Goal: Transaction & Acquisition: Purchase product/service

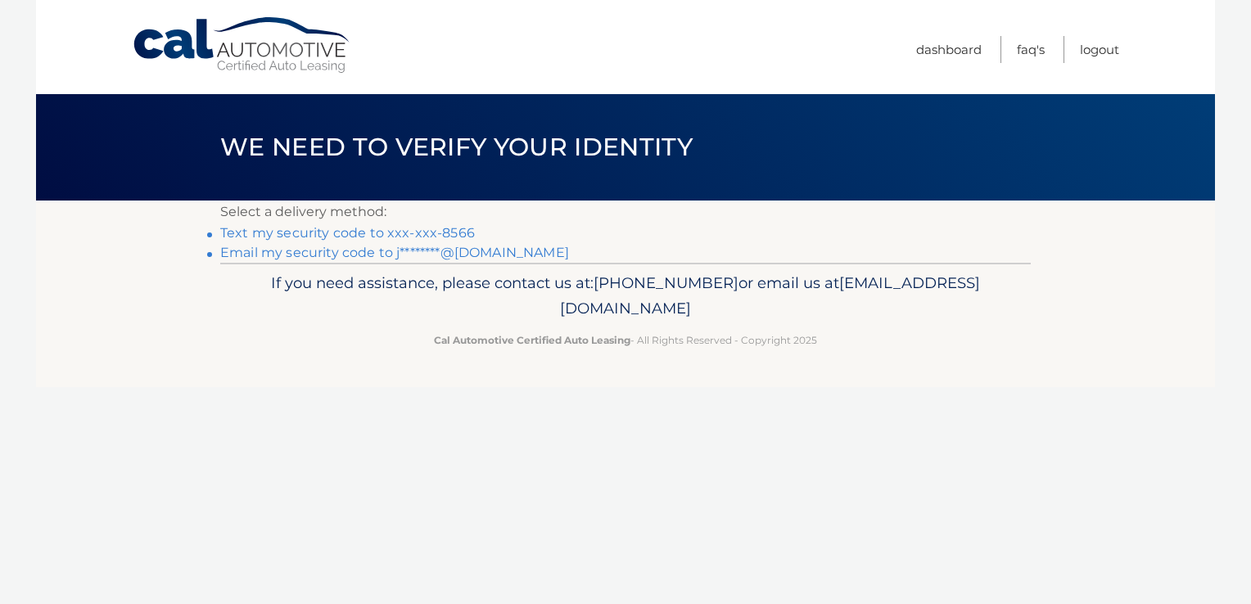
click at [396, 233] on link "Text my security code to xxx-xxx-8566" at bounding box center [347, 233] width 255 height 16
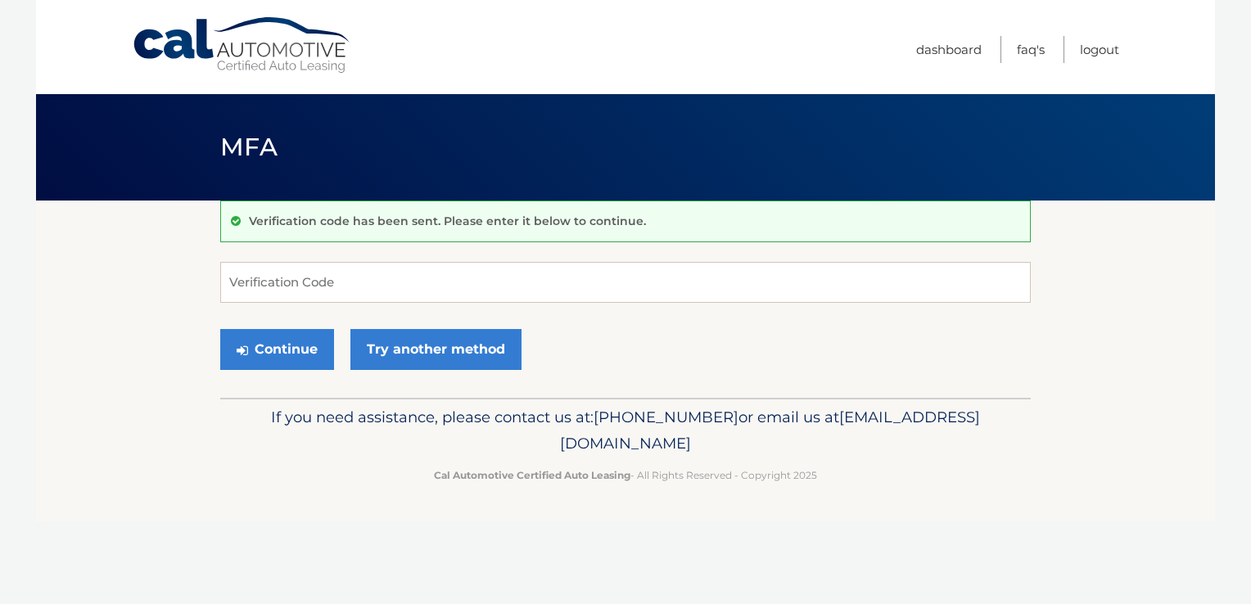
click at [639, 305] on form "Verification Code Continue Try another method" at bounding box center [625, 320] width 811 height 116
click at [651, 286] on input "Verification Code" at bounding box center [625, 282] width 811 height 41
type input "100147"
click at [220, 329] on button "Continue" at bounding box center [277, 349] width 114 height 41
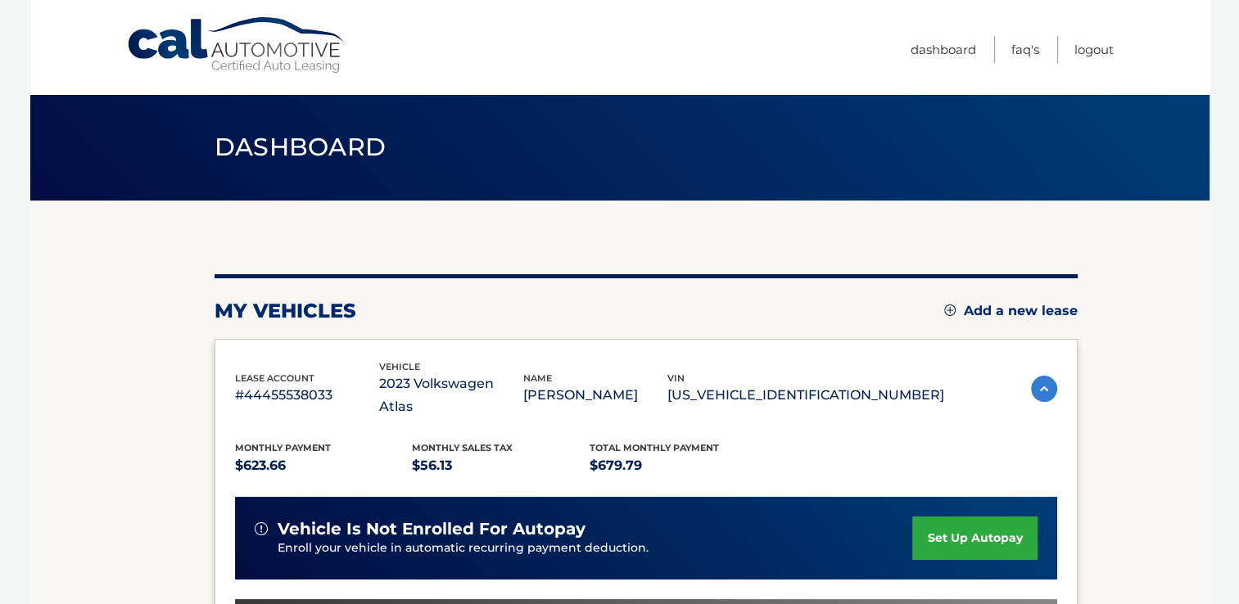
scroll to position [386, 0]
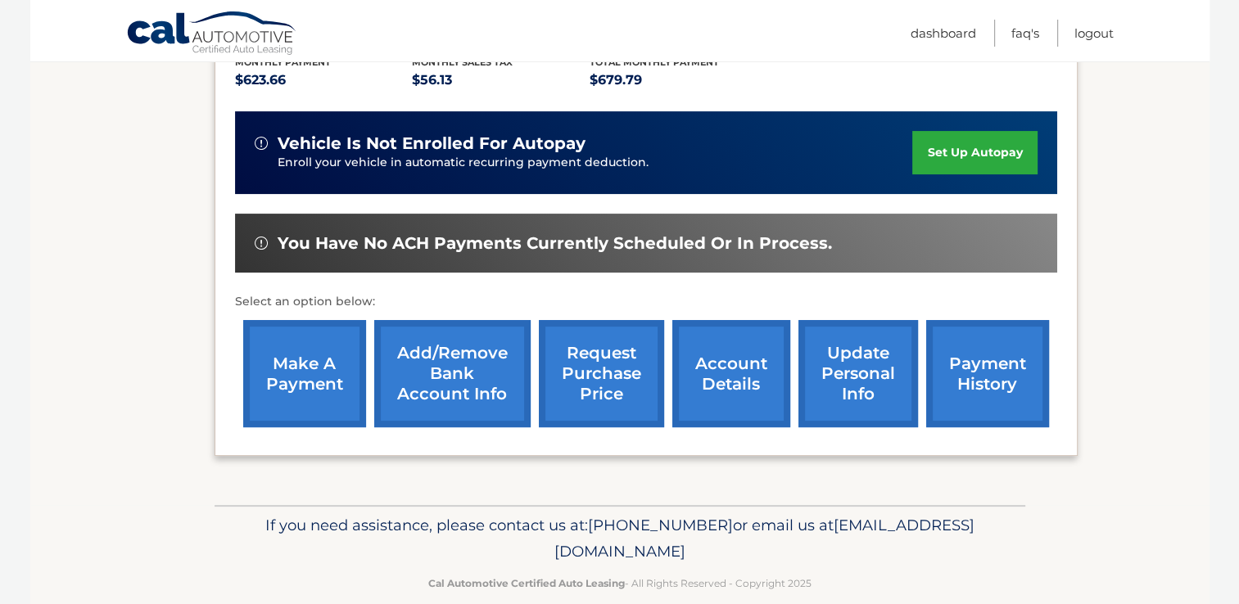
click at [278, 345] on link "make a payment" at bounding box center [304, 373] width 123 height 107
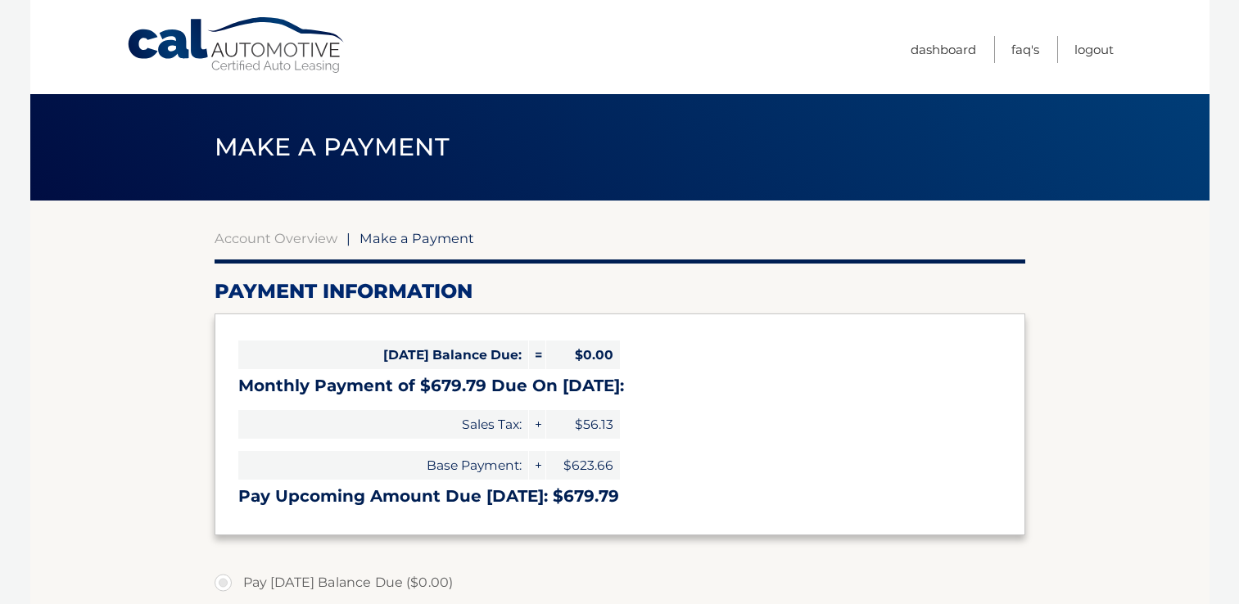
select select "NWM2MTQ2MzQtOGUzNC00ZmRmLTliZWUtNzRhN2RjMGNhZTE1"
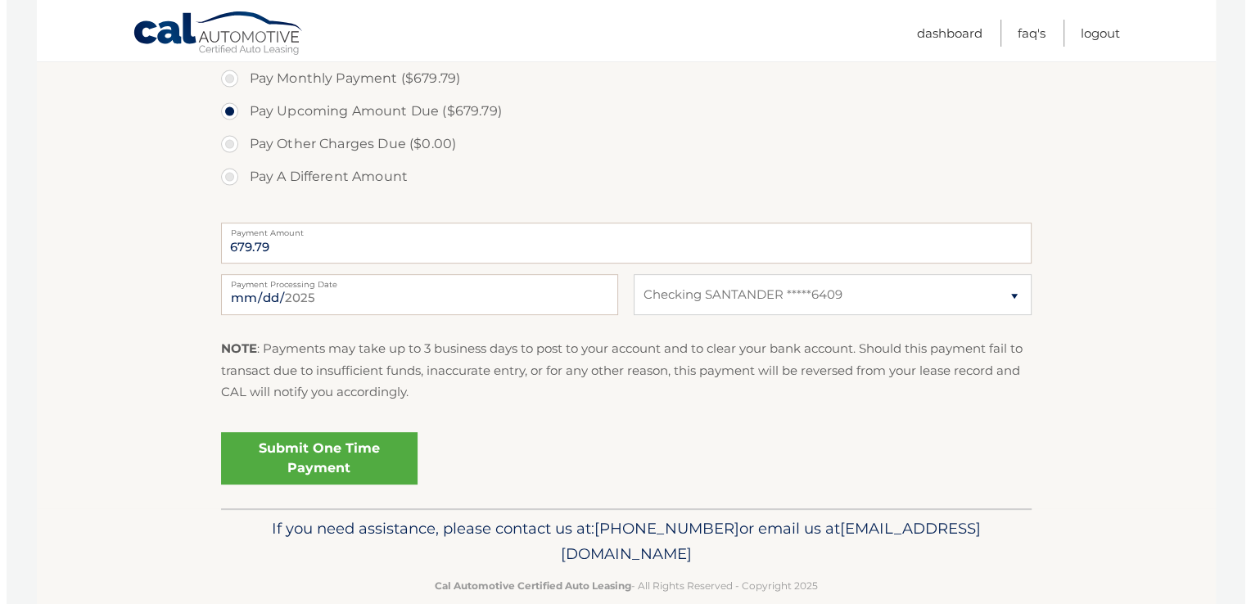
scroll to position [564, 0]
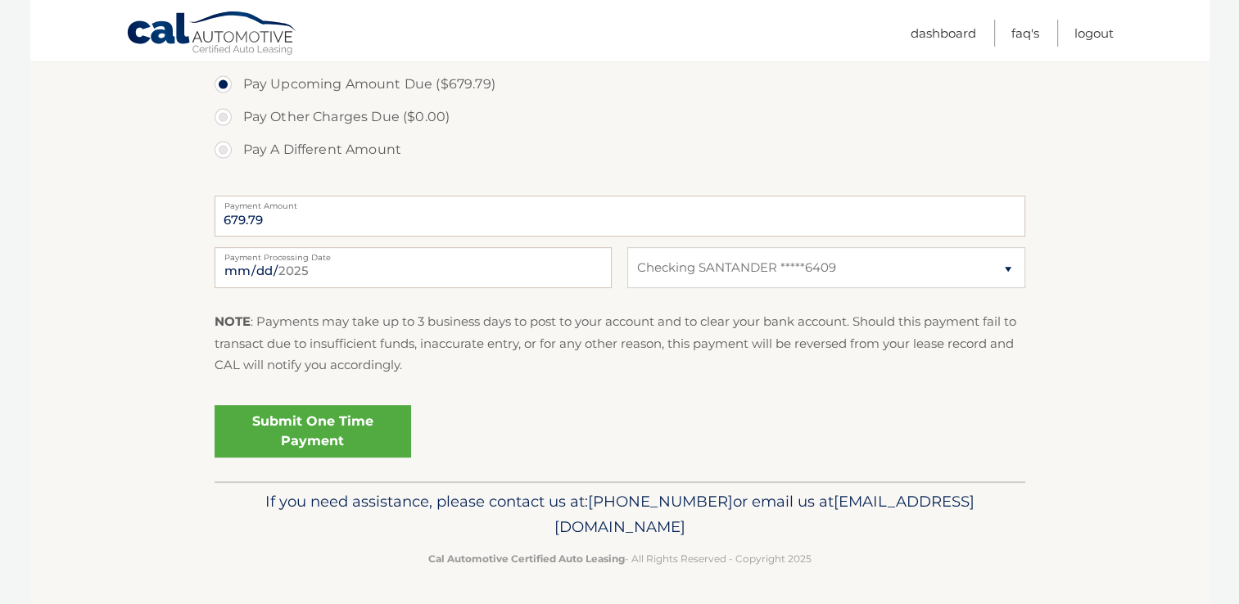
click at [352, 433] on link "Submit One Time Payment" at bounding box center [313, 431] width 197 height 52
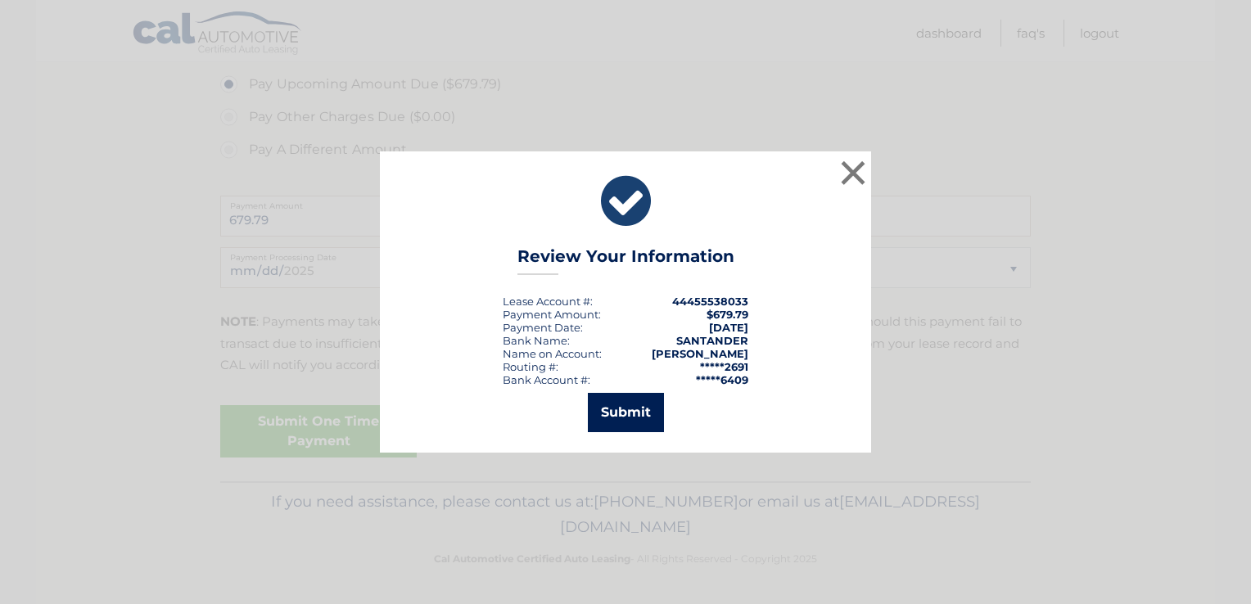
click at [624, 419] on button "Submit" at bounding box center [626, 412] width 76 height 39
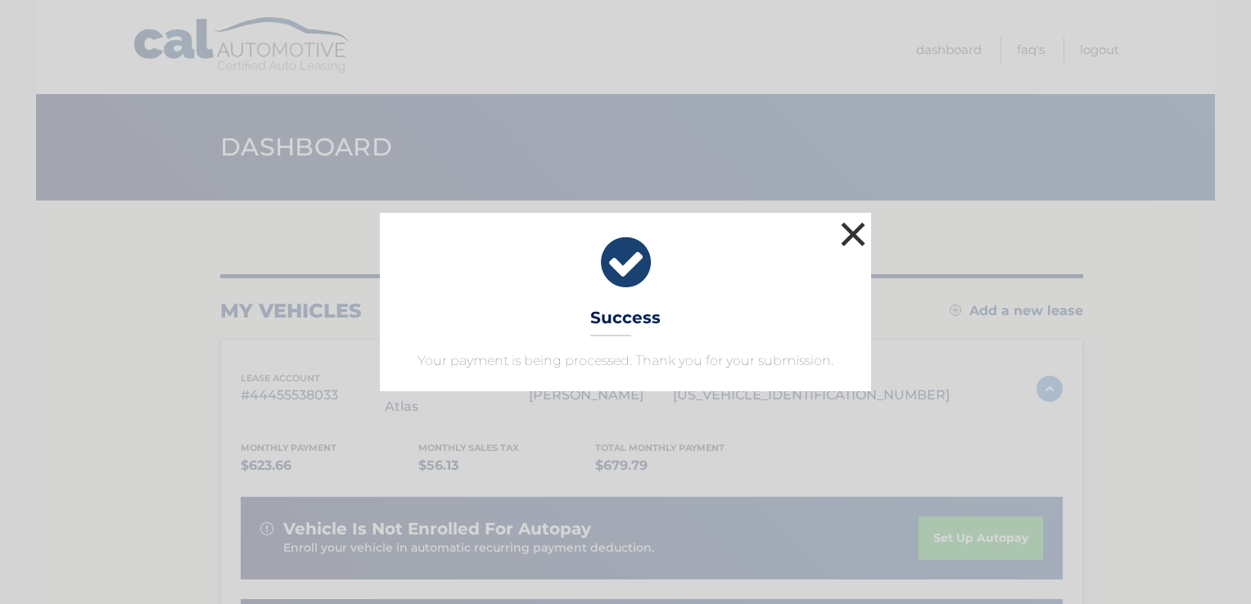
click at [862, 238] on button "×" at bounding box center [853, 234] width 33 height 33
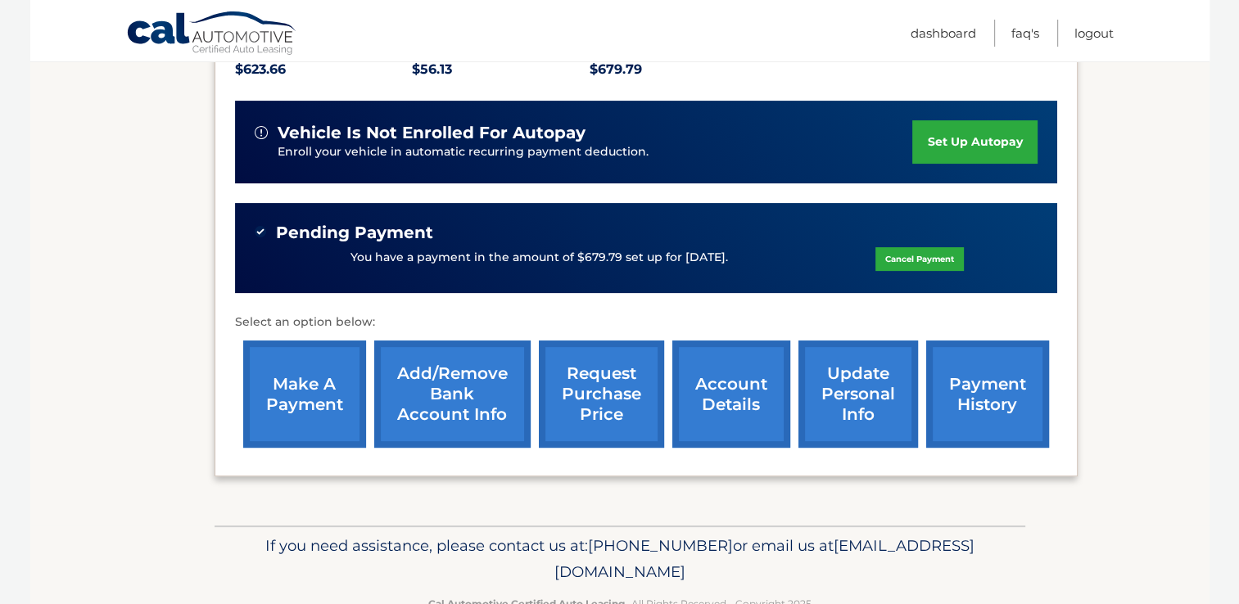
scroll to position [409, 0]
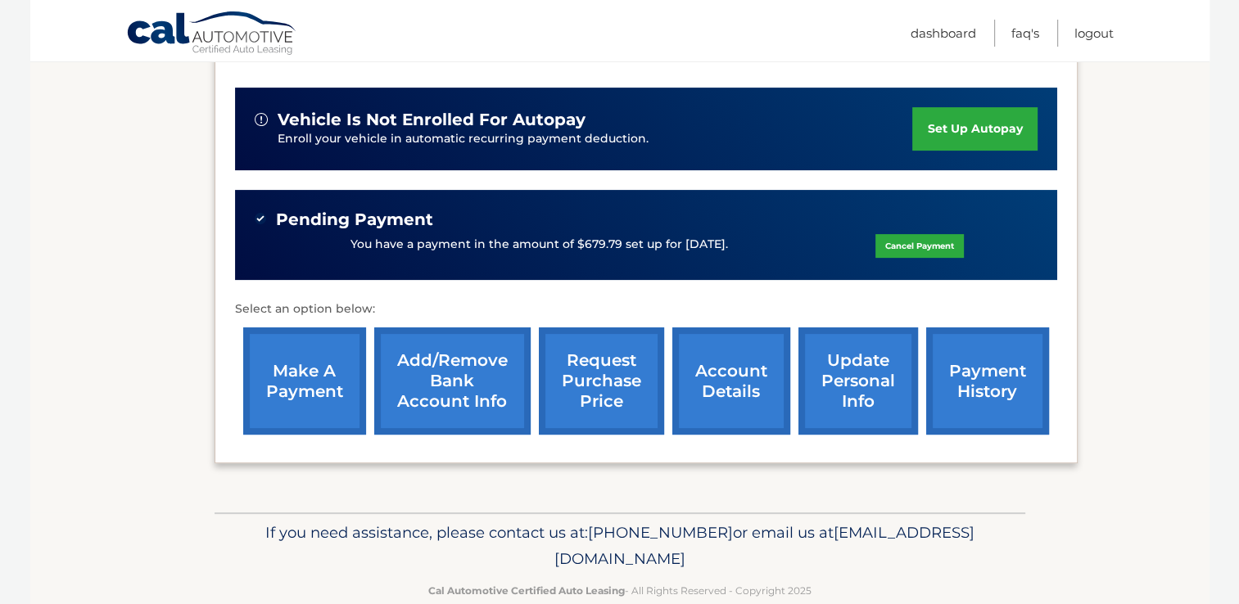
click at [737, 369] on link "account details" at bounding box center [731, 381] width 118 height 107
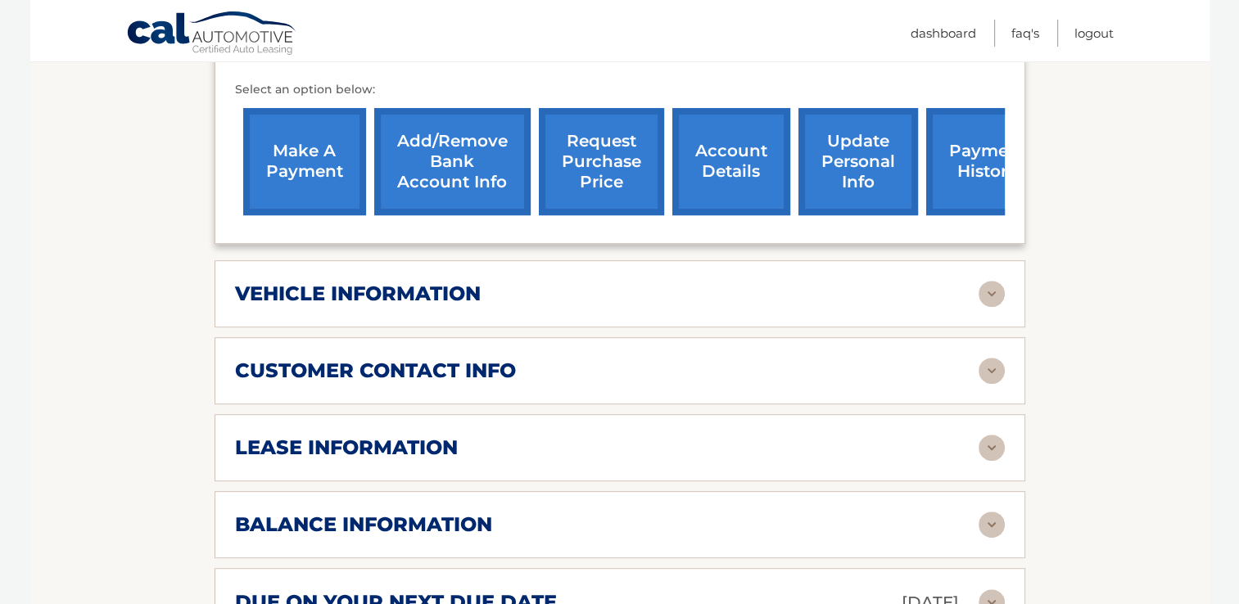
scroll to position [655, 0]
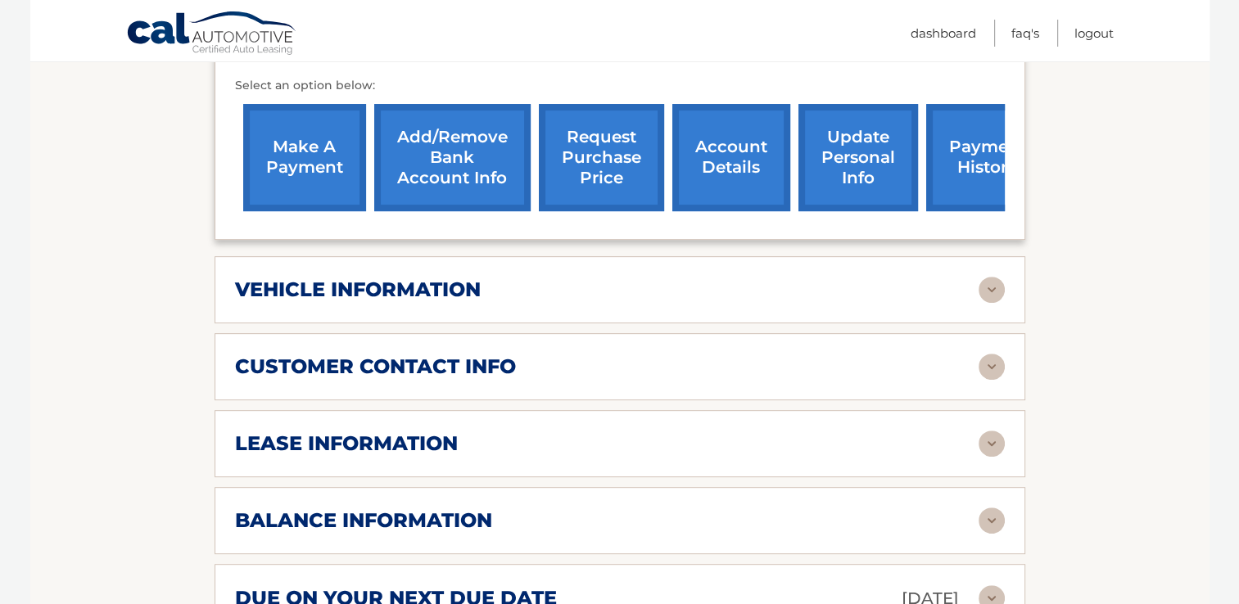
click at [744, 432] on div "lease information" at bounding box center [607, 444] width 744 height 25
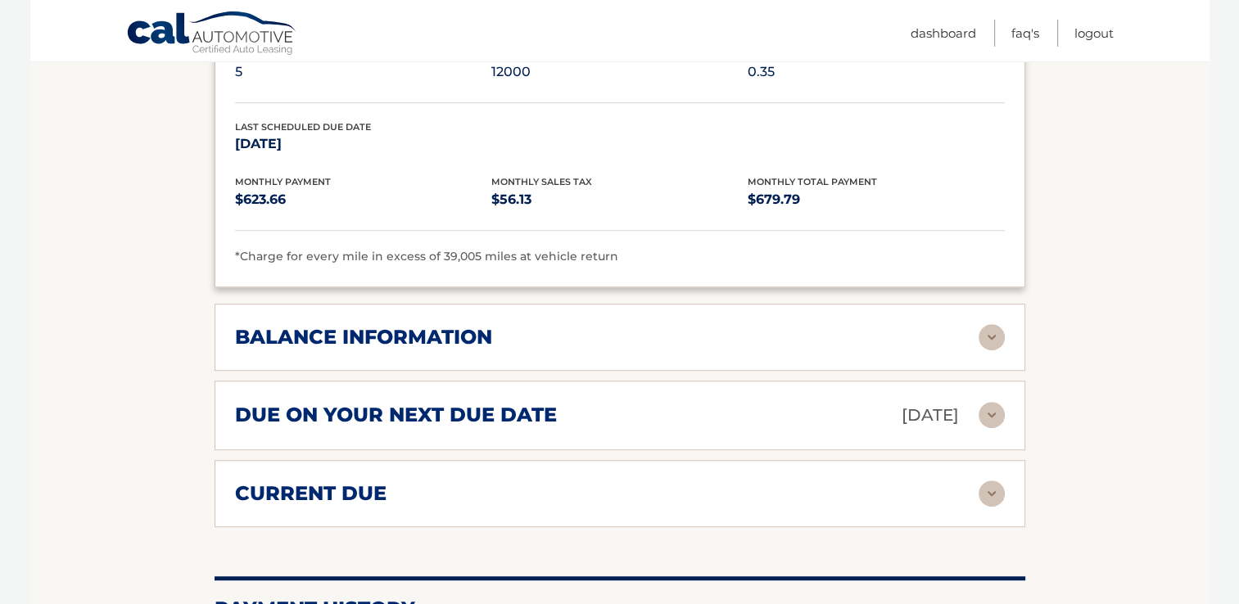
scroll to position [1147, 0]
click at [986, 323] on img at bounding box center [992, 336] width 26 height 26
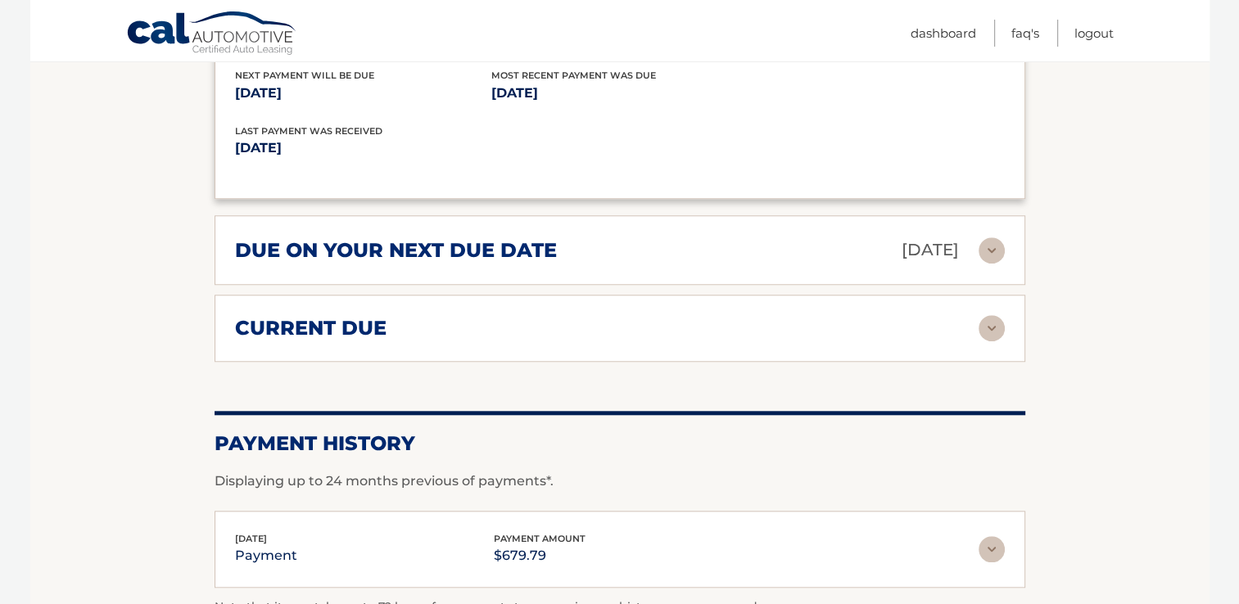
scroll to position [1474, 0]
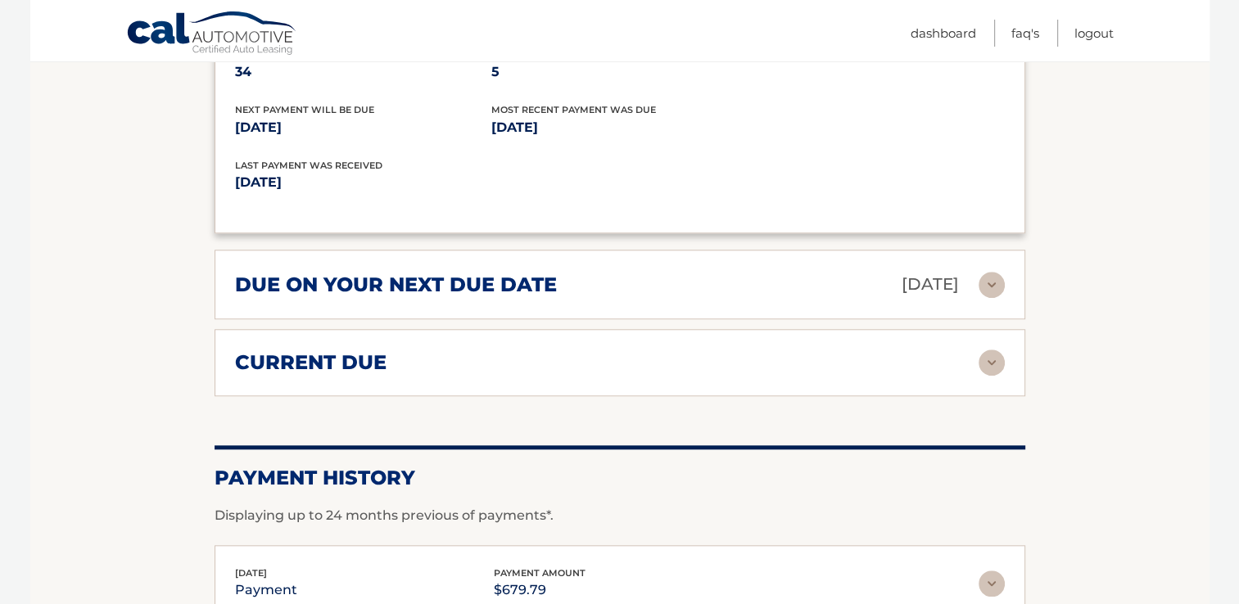
click at [986, 350] on img at bounding box center [992, 363] width 26 height 26
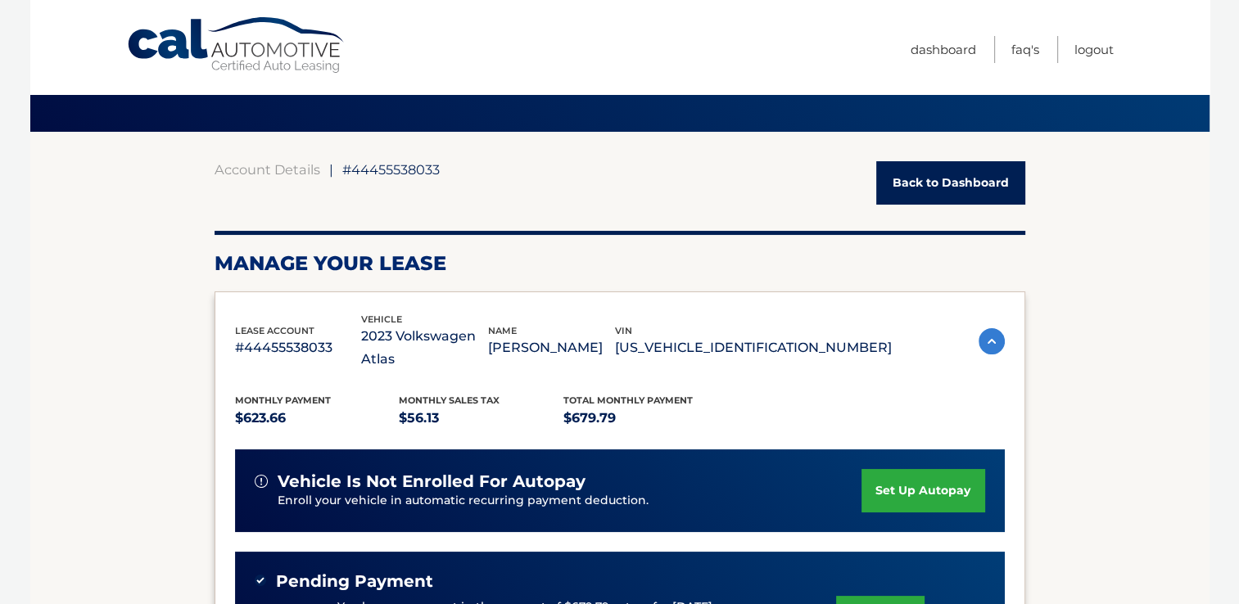
scroll to position [0, 0]
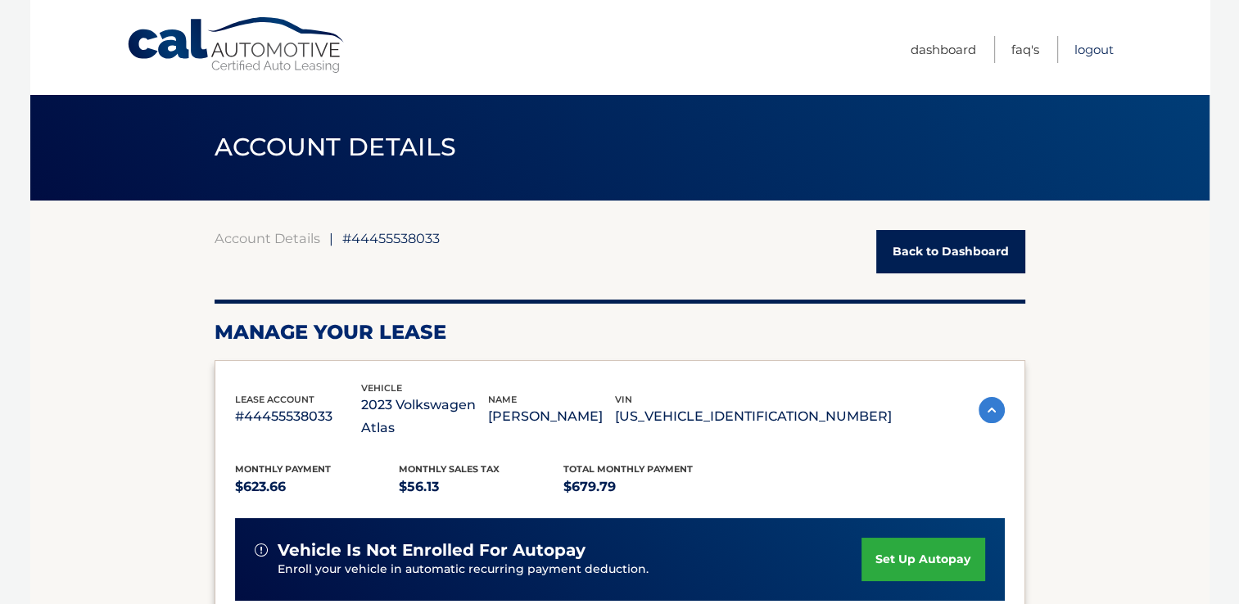
click at [1106, 52] on link "Logout" at bounding box center [1094, 49] width 39 height 27
